Goal: Navigation & Orientation: Find specific page/section

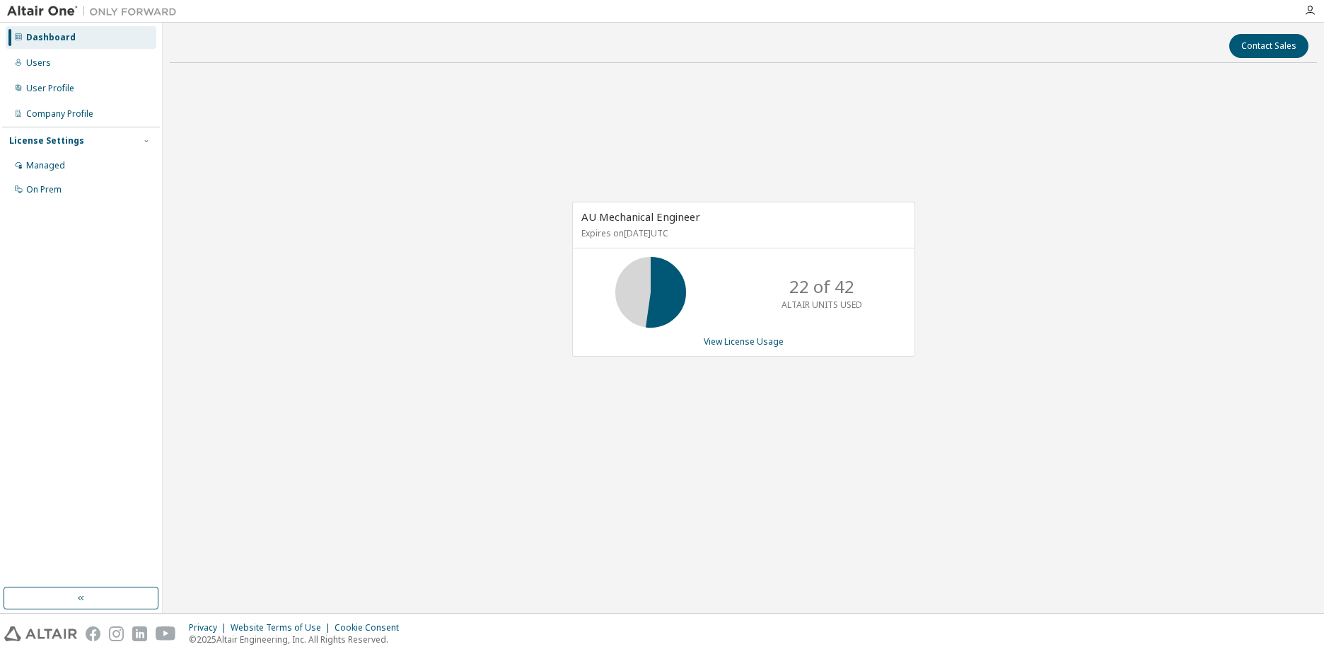
click at [65, 11] on img at bounding box center [95, 11] width 177 height 14
click at [1318, 16] on div at bounding box center [1310, 10] width 28 height 21
click at [1309, 13] on icon "button" at bounding box center [1309, 10] width 11 height 11
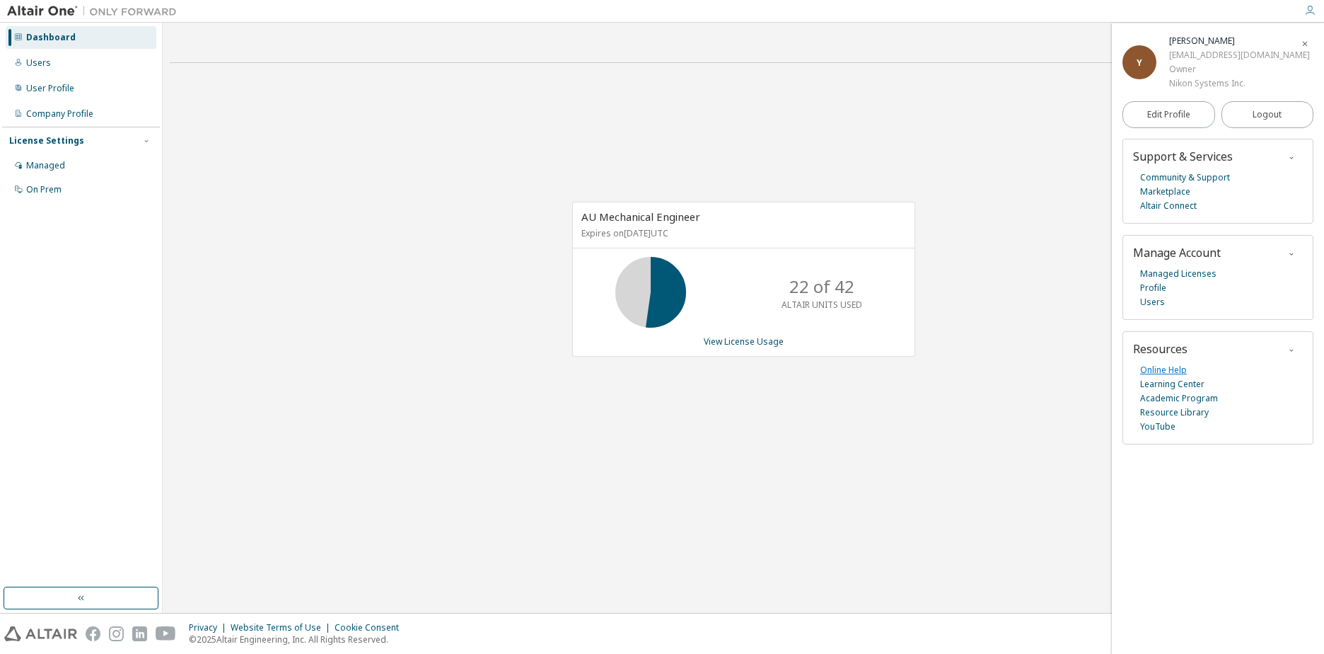
click at [1168, 369] on link "Online Help" at bounding box center [1163, 370] width 47 height 14
click at [1182, 206] on link "Altair Connect" at bounding box center [1168, 206] width 57 height 14
